Goal: Register for event/course

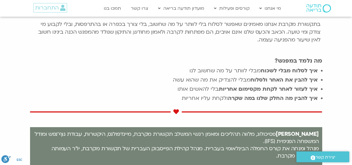
scroll to position [28, 0]
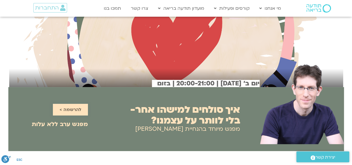
click at [82, 110] on link "להרשמה >" at bounding box center [70, 110] width 35 height 12
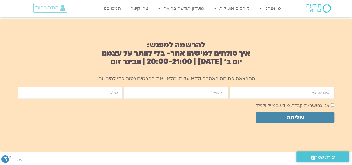
scroll to position [370, 0]
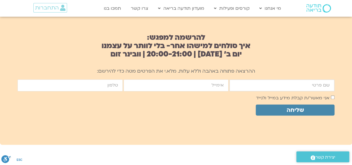
click at [260, 80] on input "firstname" at bounding box center [281, 85] width 105 height 12
type input "דנה לוי"
type input "0544539252"
click at [190, 87] on input "email" at bounding box center [175, 85] width 105 height 12
type input "danalevy82@gmail.com"
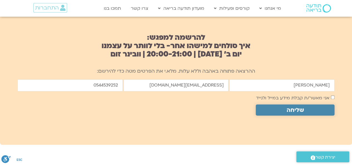
click at [323, 112] on span "שליחה" at bounding box center [294, 110] width 65 height 6
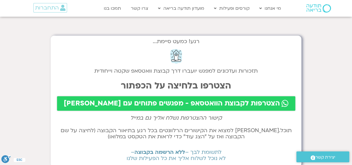
click at [150, 101] on span "הצטרפות לקבוצת הוואטסאפ - מפגשים פתוחים עם [PERSON_NAME]" at bounding box center [172, 104] width 216 height 8
